Goal: Information Seeking & Learning: Learn about a topic

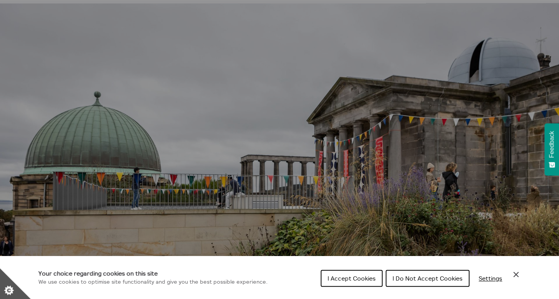
click at [407, 276] on span "I Do Not Accept Cookies" at bounding box center [427, 279] width 70 height 8
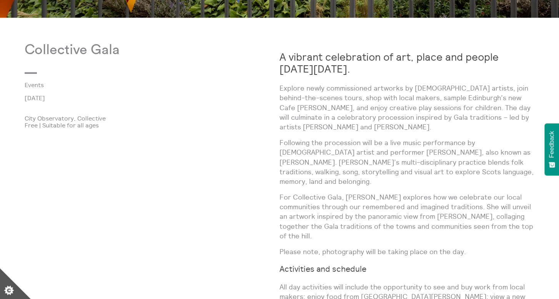
scroll to position [395, 0]
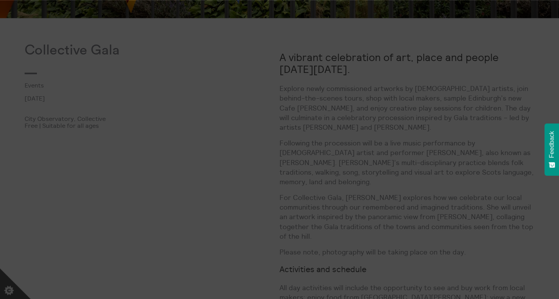
drag, startPoint x: 404, startPoint y: 159, endPoint x: 403, endPoint y: 200, distance: 41.1
click at [403, 200] on body "**********" at bounding box center [279, 161] width 559 height 1113
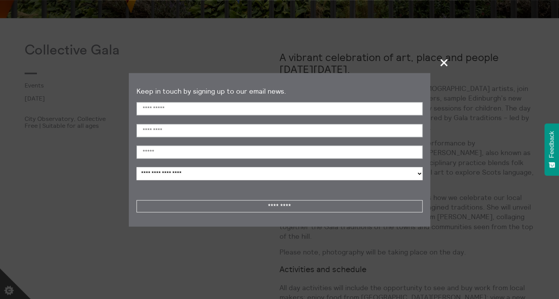
click at [403, 200] on div at bounding box center [279, 194] width 286 height 11
click at [444, 59] on span "+" at bounding box center [444, 62] width 23 height 23
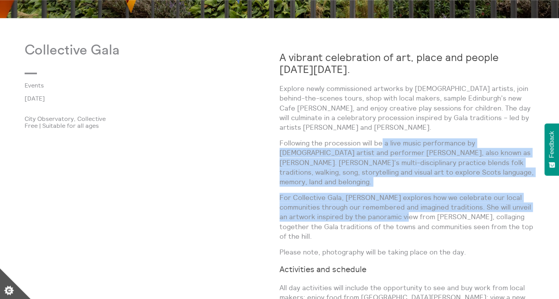
drag, startPoint x: 395, startPoint y: 203, endPoint x: 381, endPoint y: 145, distance: 59.7
click at [381, 145] on div "A vibrant celebration of art, place and people [DATE][DATE]. Explore newly comm…" at bounding box center [406, 283] width 255 height 481
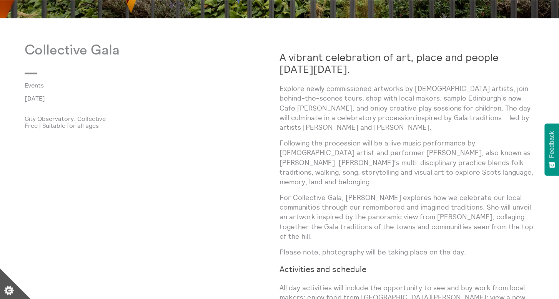
click at [381, 145] on p "Following the procession will be a live music performance by [DEMOGRAPHIC_DATA]…" at bounding box center [406, 162] width 255 height 48
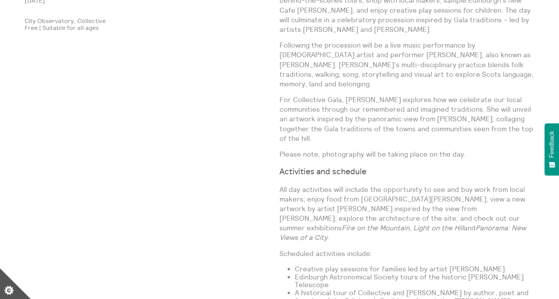
scroll to position [485, 0]
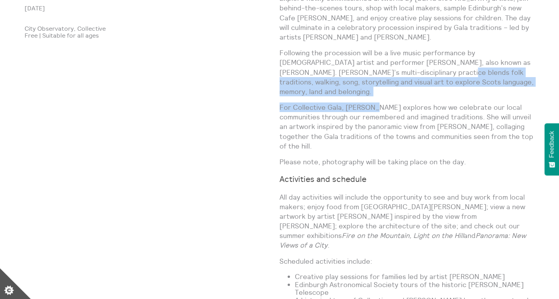
drag, startPoint x: 373, startPoint y: 72, endPoint x: 372, endPoint y: 100, distance: 27.7
click at [372, 100] on div "A vibrant celebration of art, place and people [DATE][DATE]. Explore newly comm…" at bounding box center [406, 192] width 255 height 481
click at [372, 103] on p "For Collective Gala, [PERSON_NAME] explores how we celebrate our local communit…" at bounding box center [406, 127] width 255 height 48
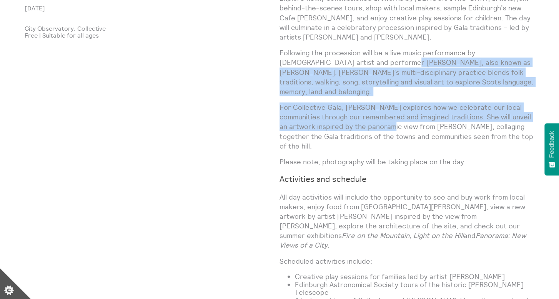
drag, startPoint x: 377, startPoint y: 120, endPoint x: 352, endPoint y: 67, distance: 57.8
click at [352, 67] on div "A vibrant celebration of art, place and people [DATE][DATE]. Explore newly comm…" at bounding box center [406, 192] width 255 height 481
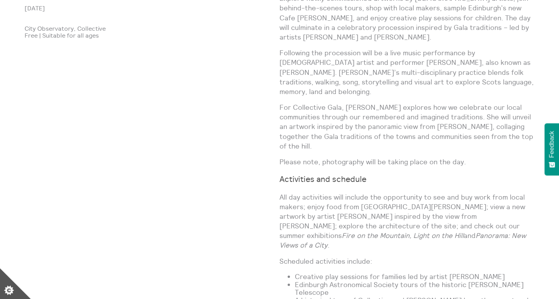
click at [351, 65] on p "Following the procession will be a live music performance by [DEMOGRAPHIC_DATA]…" at bounding box center [406, 72] width 255 height 48
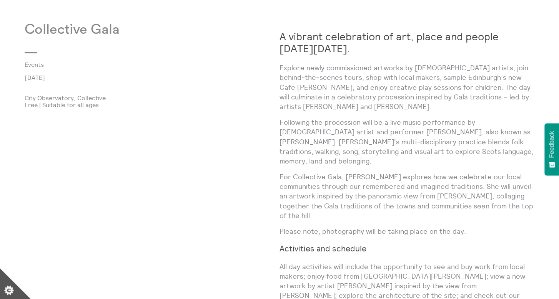
scroll to position [415, 0]
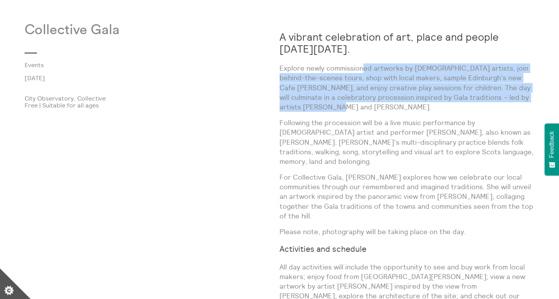
drag, startPoint x: 362, startPoint y: 67, endPoint x: 377, endPoint y: 126, distance: 61.0
click at [377, 126] on div "A vibrant celebration of art, place and people [DATE][DATE]. Explore newly comm…" at bounding box center [406, 262] width 255 height 481
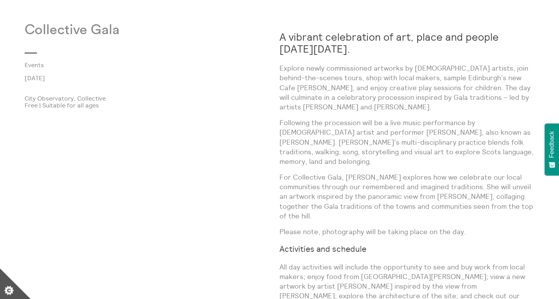
click at [380, 135] on p "Following the procession will be a live music performance by [DEMOGRAPHIC_DATA]…" at bounding box center [406, 142] width 255 height 48
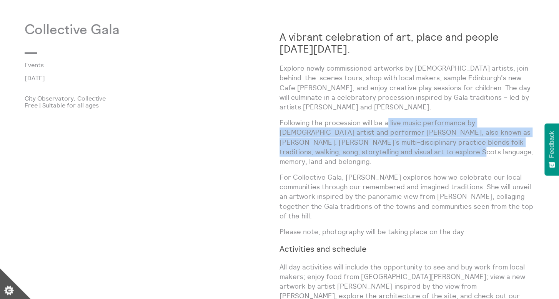
drag, startPoint x: 390, startPoint y: 159, endPoint x: 387, endPoint y: 119, distance: 40.1
click at [387, 119] on div "A vibrant celebration of art, place and people [DATE][DATE]. Explore newly comm…" at bounding box center [406, 262] width 255 height 481
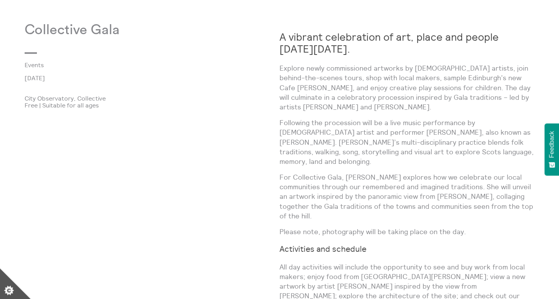
click at [387, 119] on p "Following the procession will be a live music performance by [DEMOGRAPHIC_DATA]…" at bounding box center [406, 142] width 255 height 48
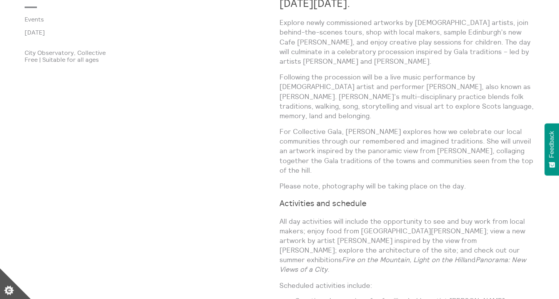
scroll to position [461, 0]
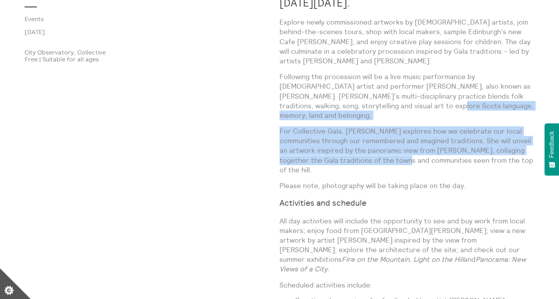
drag, startPoint x: 384, startPoint y: 148, endPoint x: 375, endPoint y: 105, distance: 43.0
click at [375, 105] on div "A vibrant celebration of art, place and people [DATE][DATE]. Explore newly comm…" at bounding box center [406, 216] width 255 height 481
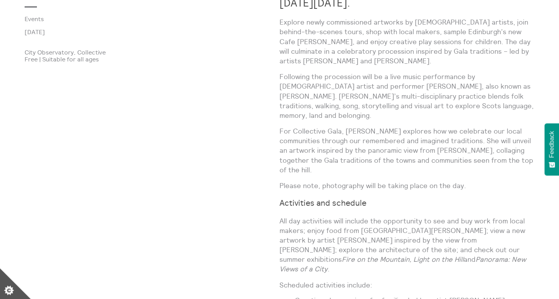
click at [375, 105] on p "Following the procession will be a live music performance by [DEMOGRAPHIC_DATA]…" at bounding box center [406, 96] width 255 height 48
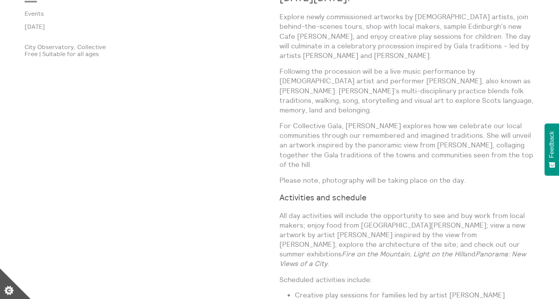
scroll to position [467, 0]
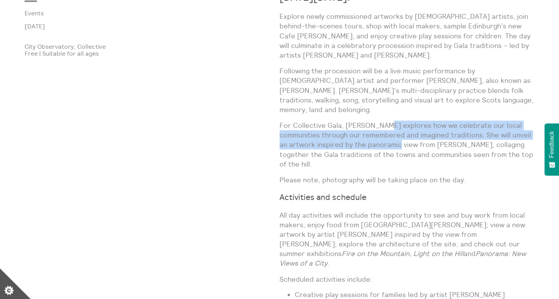
drag, startPoint x: 381, startPoint y: 118, endPoint x: 383, endPoint y: 138, distance: 19.7
click at [383, 138] on p "For Collective Gala, [PERSON_NAME] explores how we celebrate our local communit…" at bounding box center [406, 145] width 255 height 48
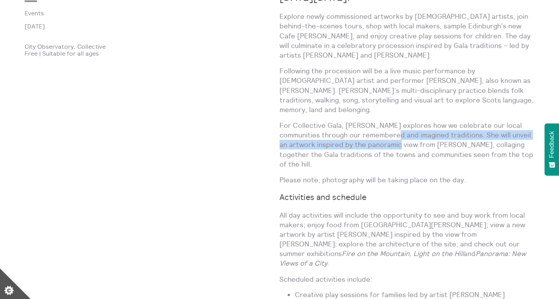
drag, startPoint x: 383, startPoint y: 138, endPoint x: 380, endPoint y: 123, distance: 15.2
click at [380, 123] on p "For Collective Gala, [PERSON_NAME] explores how we celebrate our local communit…" at bounding box center [406, 145] width 255 height 48
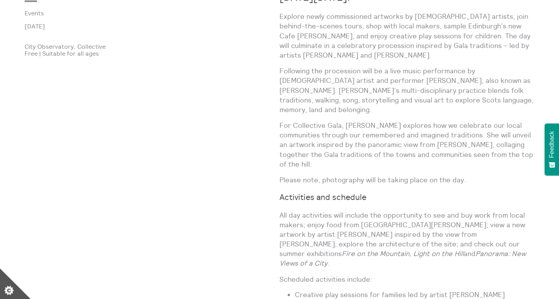
click at [380, 123] on p "For Collective Gala, [PERSON_NAME] explores how we celebrate our local communit…" at bounding box center [406, 145] width 255 height 48
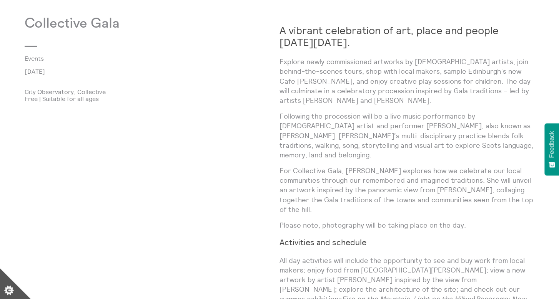
scroll to position [421, 0]
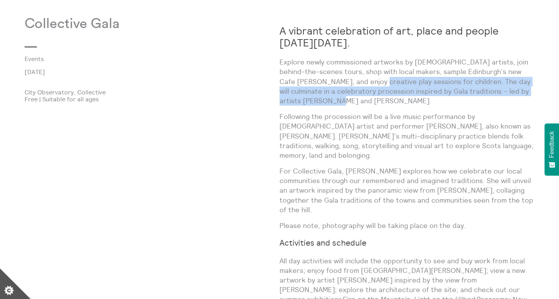
drag, startPoint x: 364, startPoint y: 83, endPoint x: 365, endPoint y: 101, distance: 17.3
click at [365, 101] on p "Explore newly commissioned artworks by [DEMOGRAPHIC_DATA] artists, join behind-…" at bounding box center [406, 81] width 255 height 48
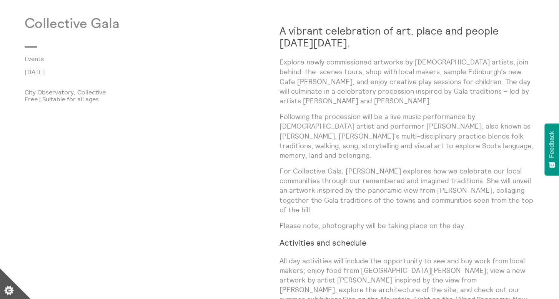
click at [365, 101] on p "Explore newly commissioned artworks by [DEMOGRAPHIC_DATA] artists, join behind-…" at bounding box center [406, 81] width 255 height 48
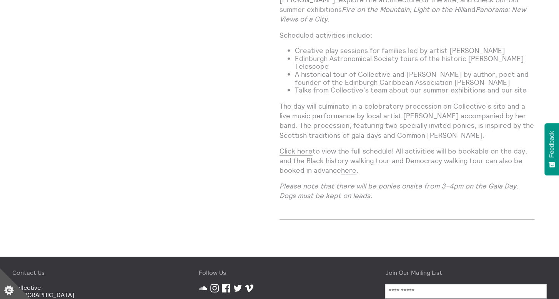
scroll to position [712, 0]
click at [298, 146] on link "Click here" at bounding box center [295, 150] width 33 height 9
